Goal: Transaction & Acquisition: Purchase product/service

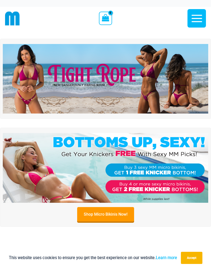
click at [194, 18] on icon "button" at bounding box center [196, 18] width 11 height 7
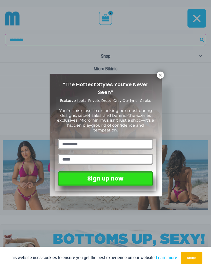
click at [161, 76] on icon at bounding box center [160, 75] width 3 height 3
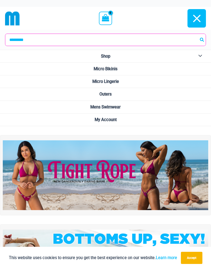
click at [115, 105] on span "Mens Swimwear" at bounding box center [105, 107] width 30 height 5
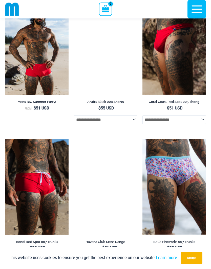
scroll to position [375, 0]
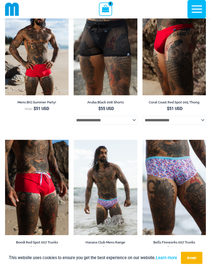
click at [196, 8] on icon "button" at bounding box center [196, 9] width 13 height 13
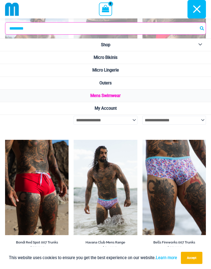
click at [108, 84] on span "Outers" at bounding box center [105, 83] width 12 height 5
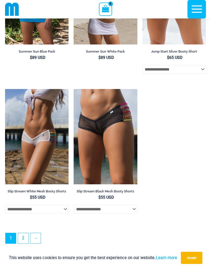
scroll to position [1404, 0]
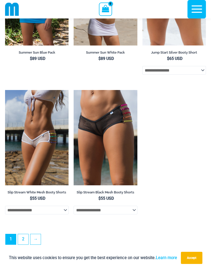
click at [26, 244] on link "2" at bounding box center [23, 239] width 10 height 10
